Goal: Find specific page/section: Find specific page/section

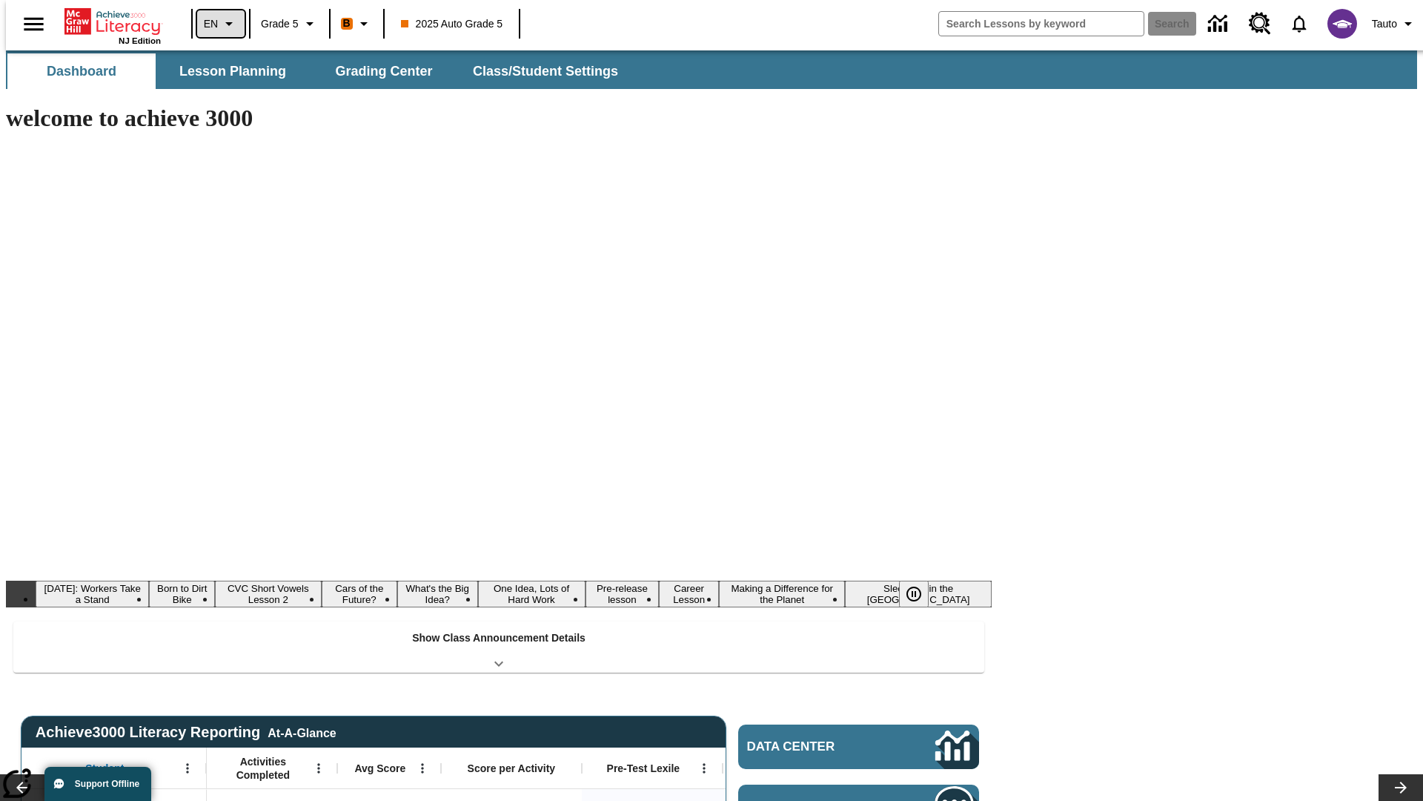
click at [220, 24] on icon "Language: EN, Select a language" at bounding box center [229, 24] width 18 height 18
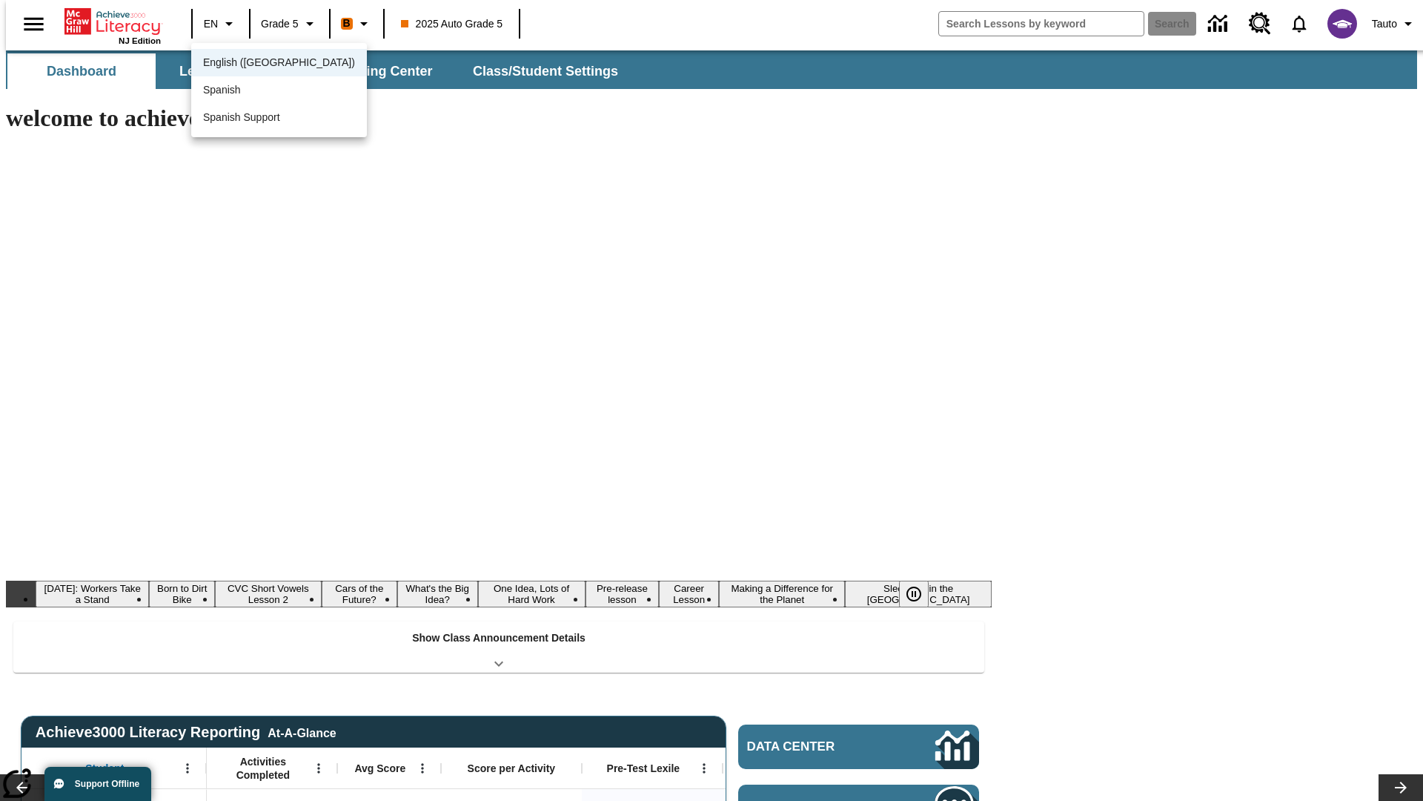
click at [247, 64] on span "English ([GEOGRAPHIC_DATA])" at bounding box center [279, 63] width 152 height 16
